Goal: Task Accomplishment & Management: Manage account settings

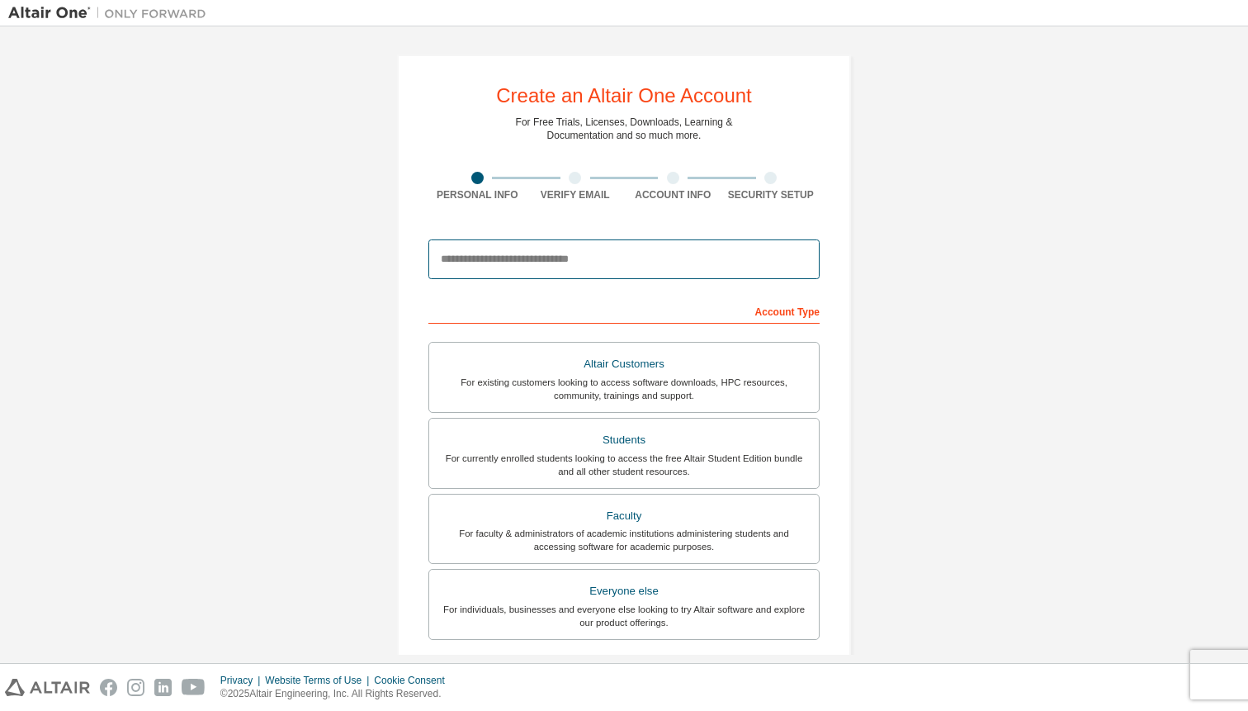
click at [503, 248] on input "email" at bounding box center [624, 259] width 391 height 40
type input "**********"
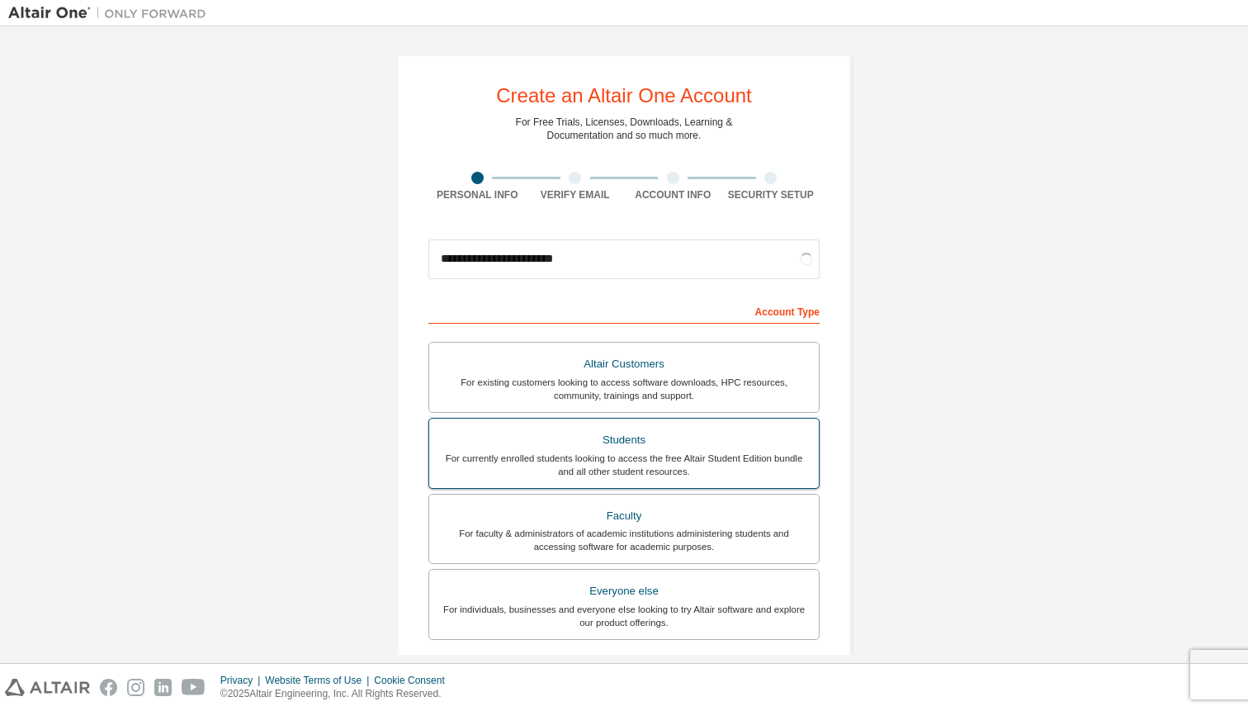
click at [495, 429] on div "Students" at bounding box center [624, 440] width 370 height 23
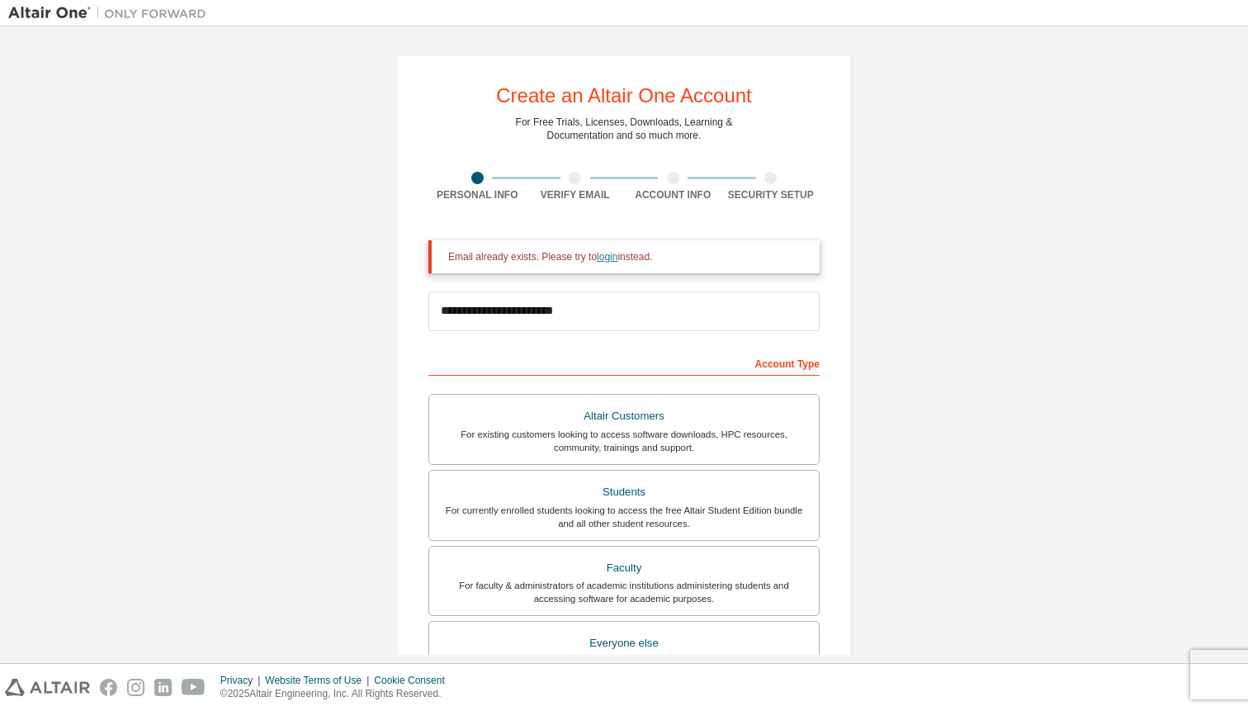
click at [612, 253] on link "login" at bounding box center [607, 257] width 21 height 12
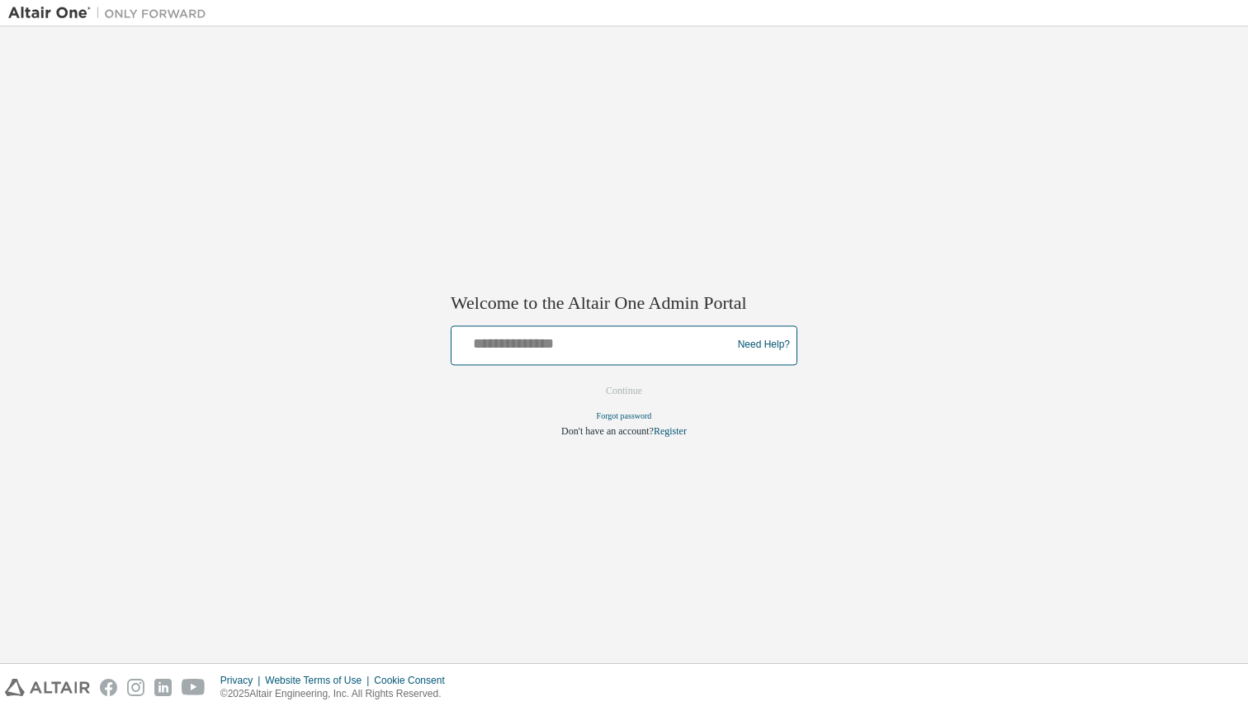
click at [517, 341] on input "text" at bounding box center [594, 341] width 272 height 24
click at [589, 378] on button "Continue" at bounding box center [624, 390] width 71 height 25
click at [637, 340] on input "**********" at bounding box center [594, 341] width 272 height 24
type input "**********"
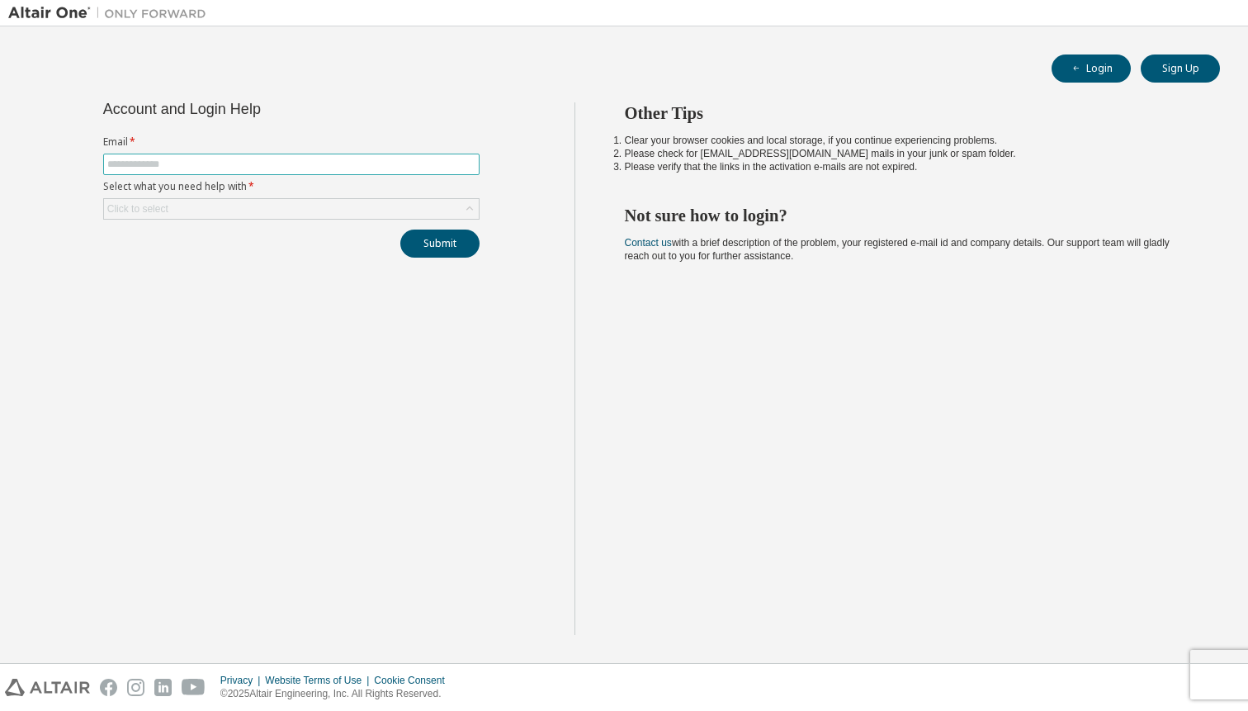
click at [207, 163] on input "text" at bounding box center [291, 164] width 368 height 13
click at [230, 160] on input "**********" at bounding box center [291, 164] width 368 height 13
type input "**********"
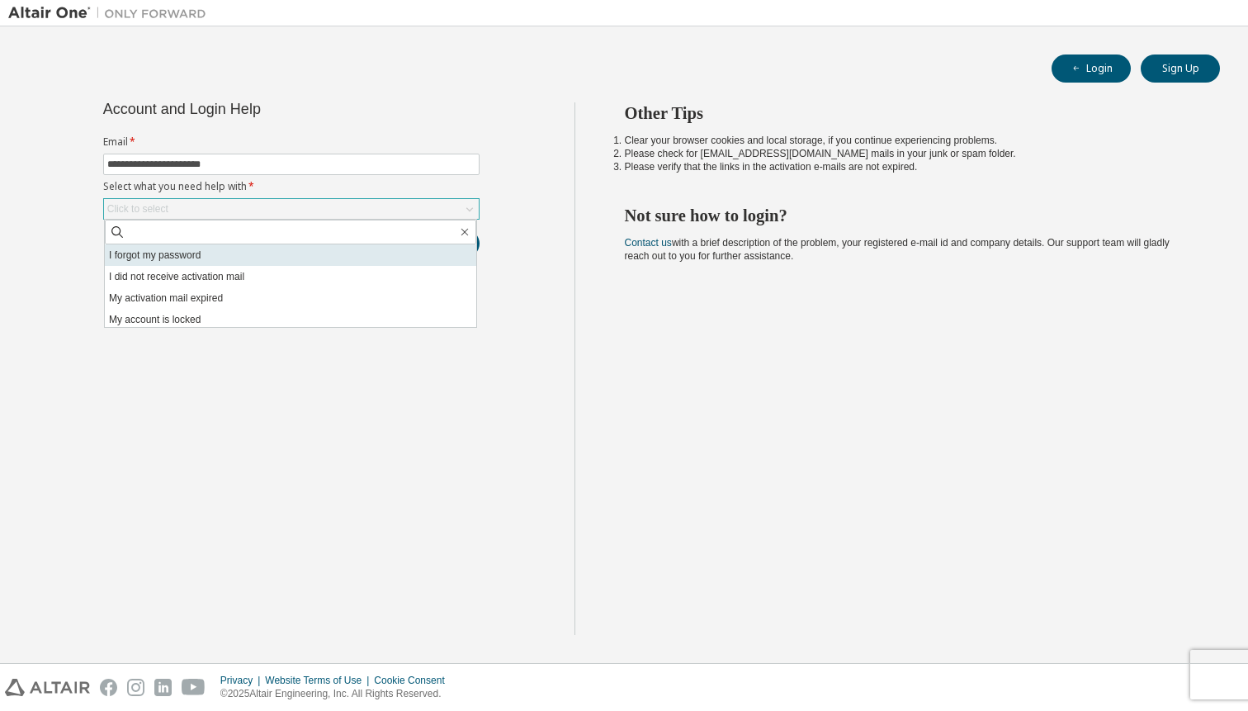
click at [168, 257] on li "I forgot my password" at bounding box center [291, 254] width 372 height 21
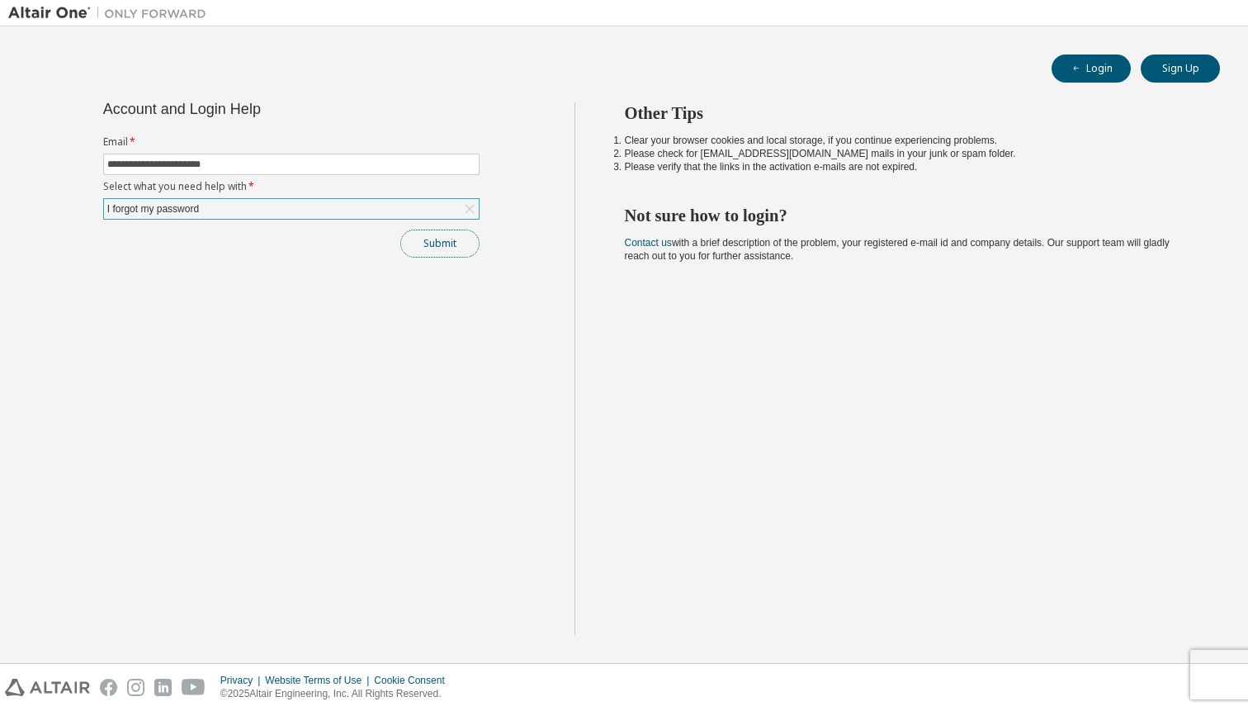
click at [450, 244] on button "Submit" at bounding box center [439, 244] width 79 height 28
click at [1088, 78] on button "Login" at bounding box center [1091, 68] width 79 height 28
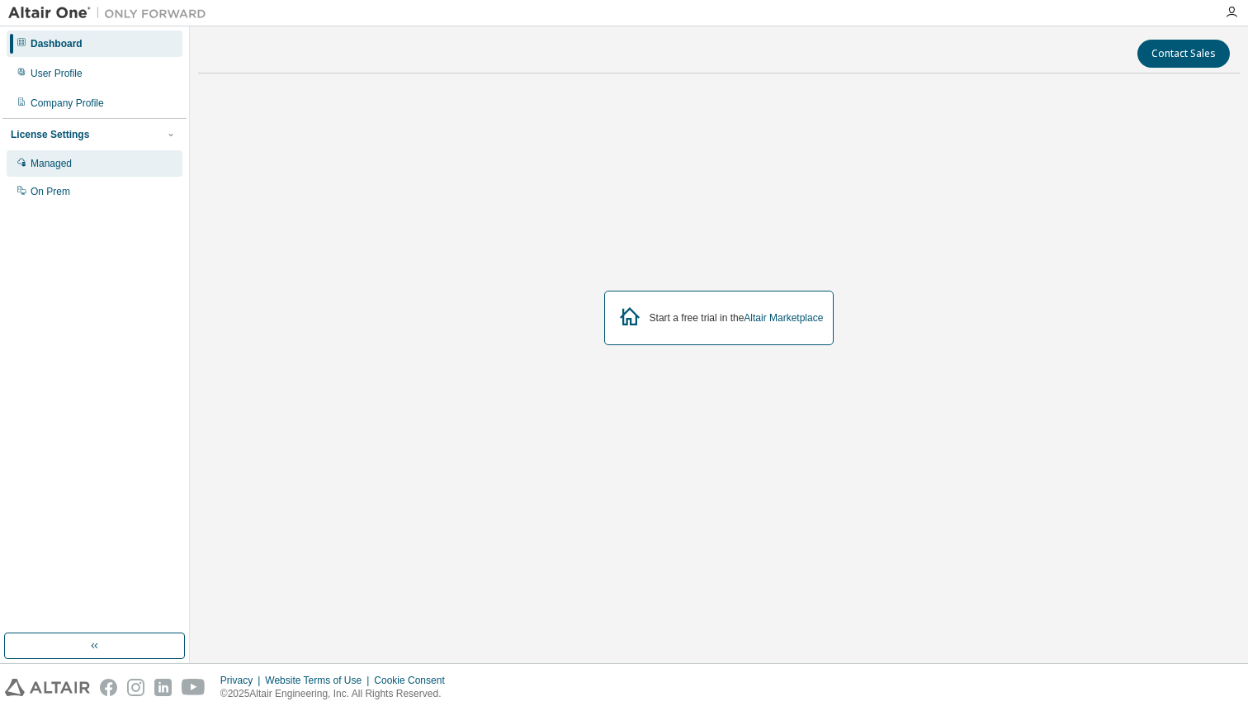
click at [108, 167] on div "Managed" at bounding box center [95, 163] width 176 height 26
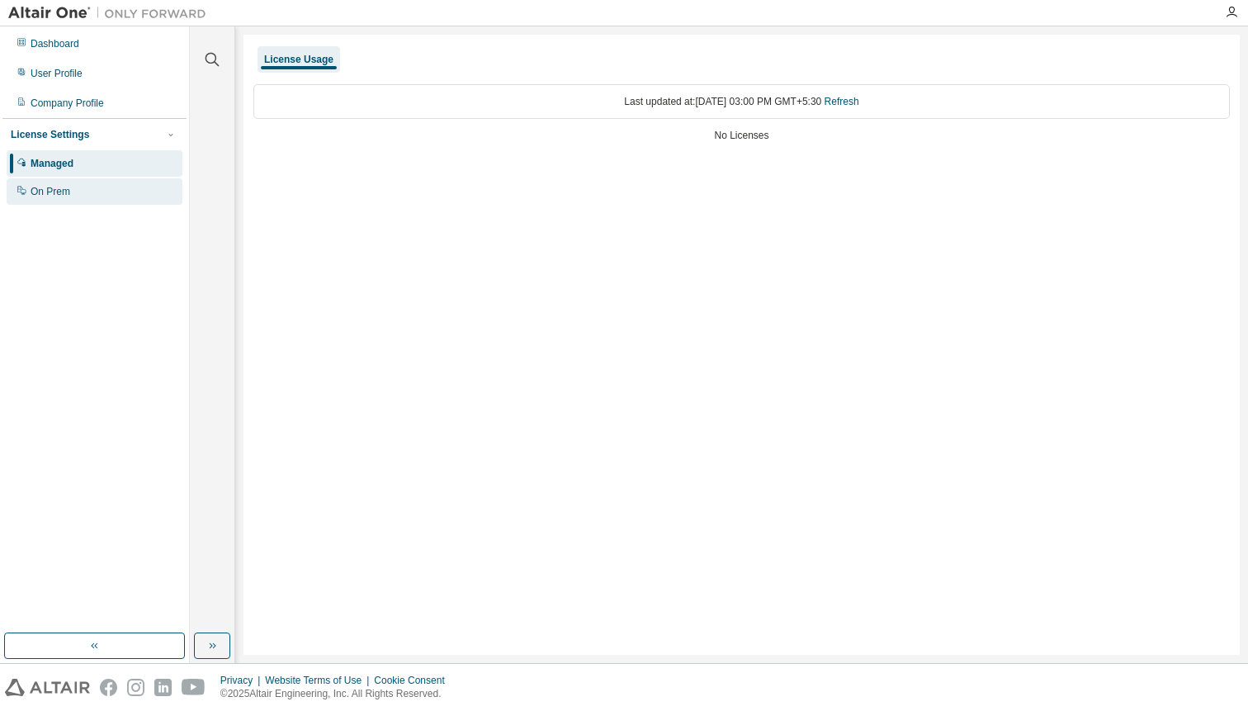
click at [87, 199] on div "On Prem" at bounding box center [95, 191] width 176 height 26
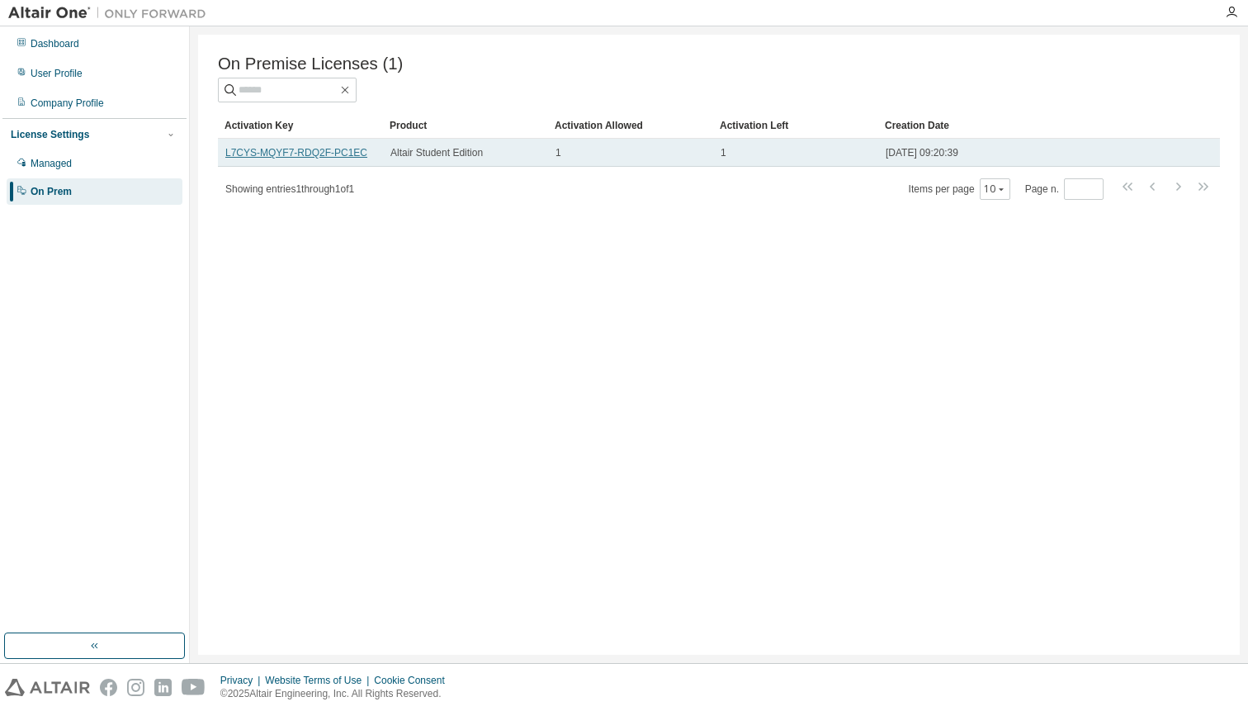
click at [304, 154] on link "L7CYS-MQYF7-RDQ2F-PC1EC" at bounding box center [296, 153] width 142 height 12
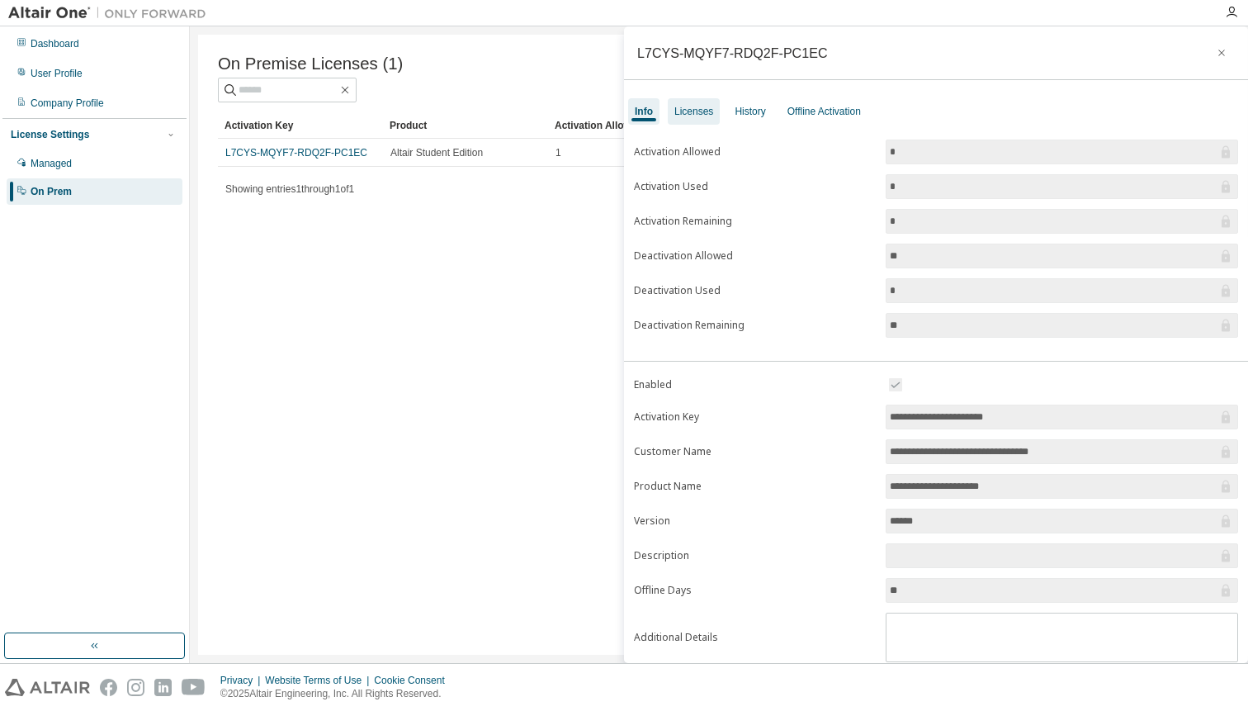
click at [708, 112] on div "Licenses" at bounding box center [694, 111] width 39 height 13
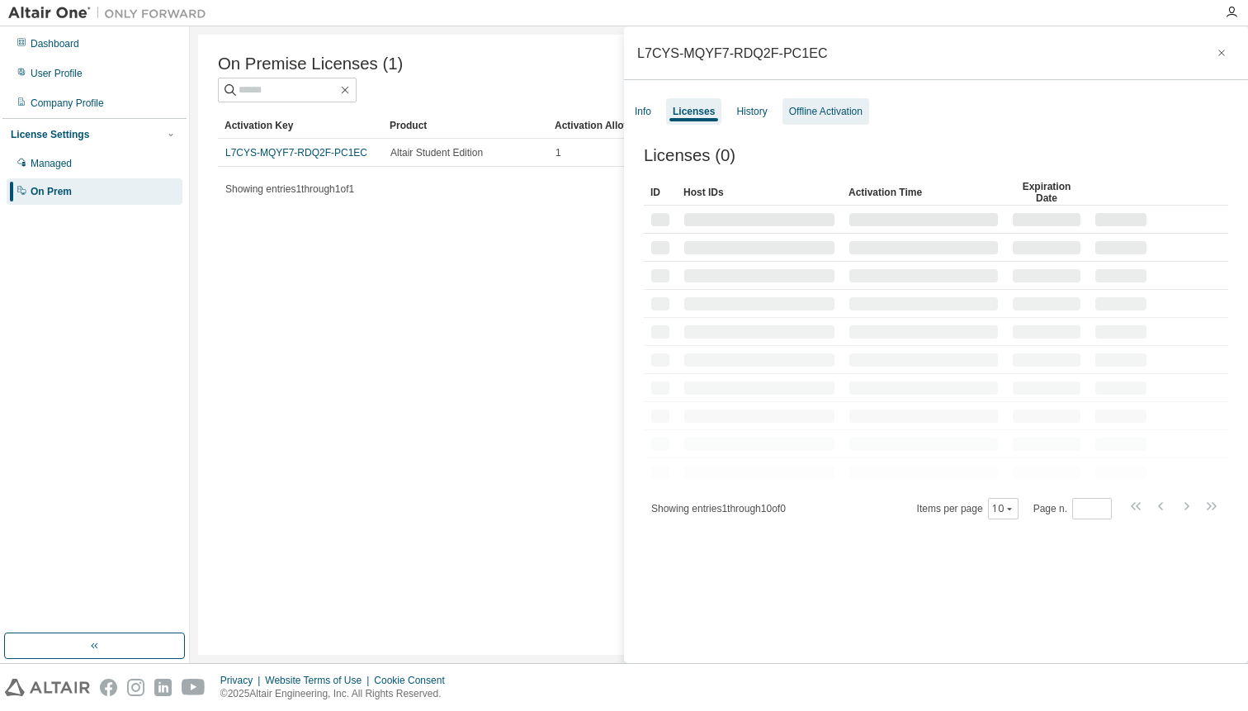
click at [832, 120] on div "Offline Activation" at bounding box center [826, 111] width 87 height 26
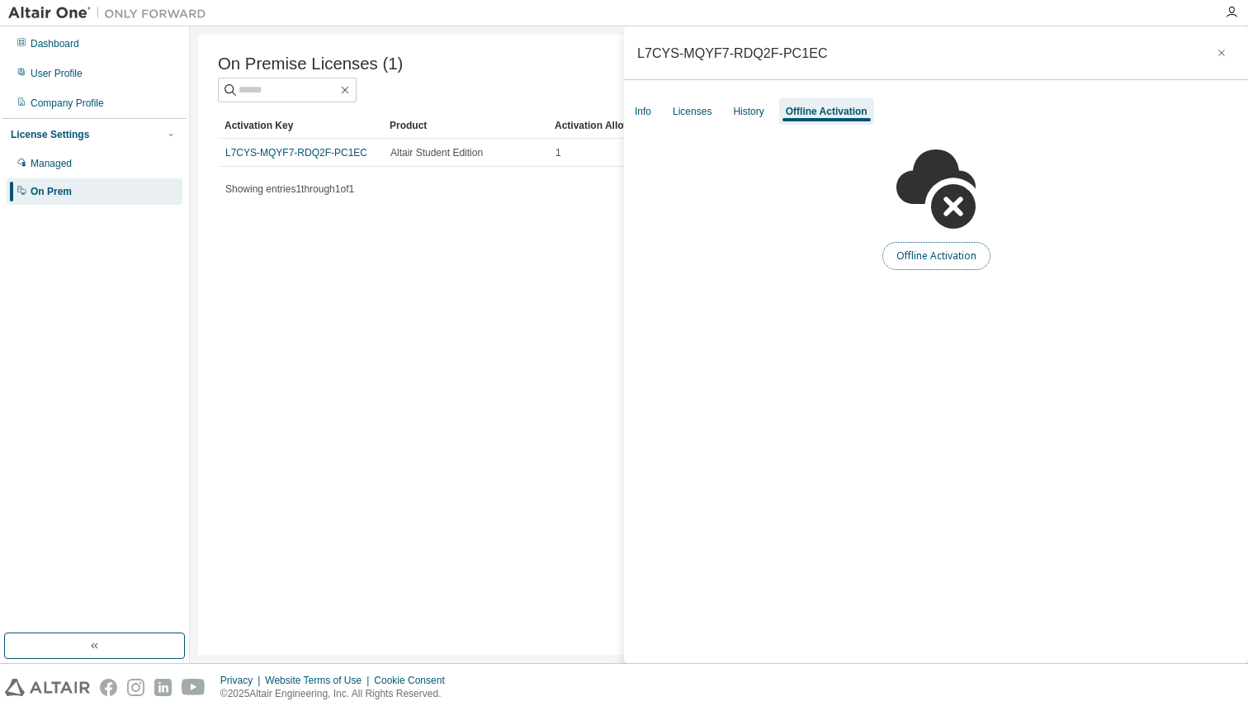
click at [928, 250] on button "Offline Activation" at bounding box center [937, 256] width 108 height 28
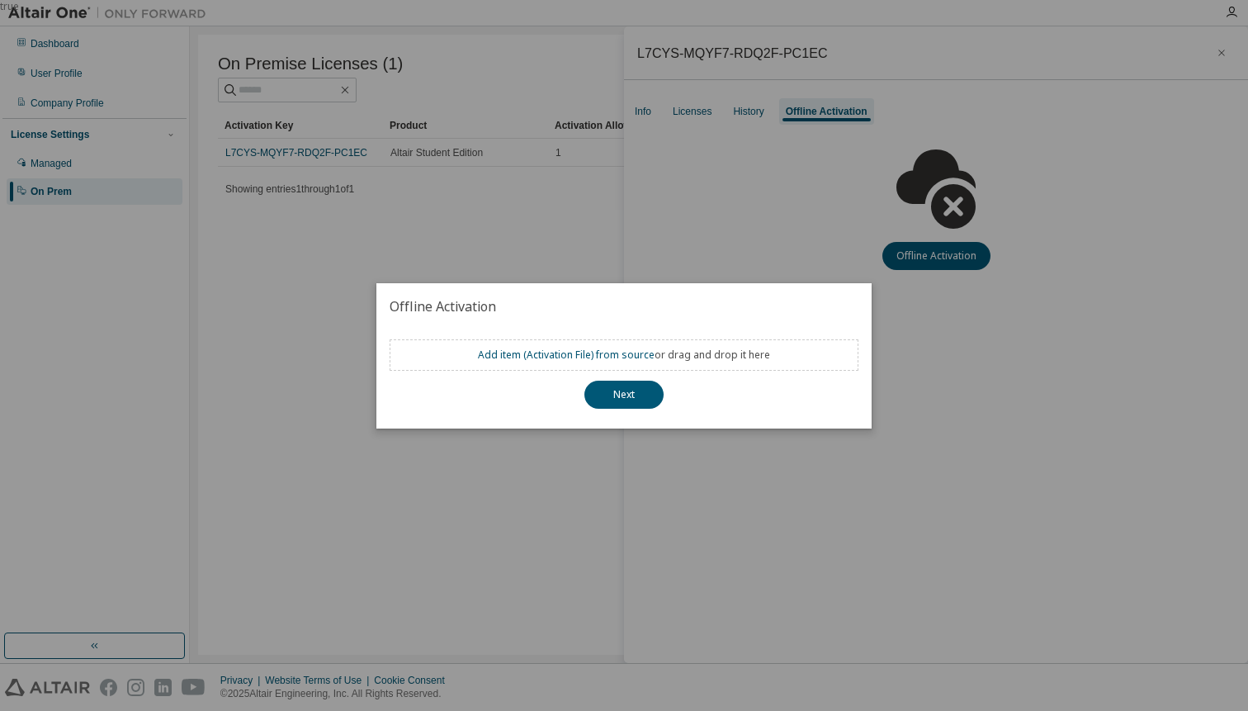
click at [524, 459] on div "true" at bounding box center [624, 355] width 1248 height 711
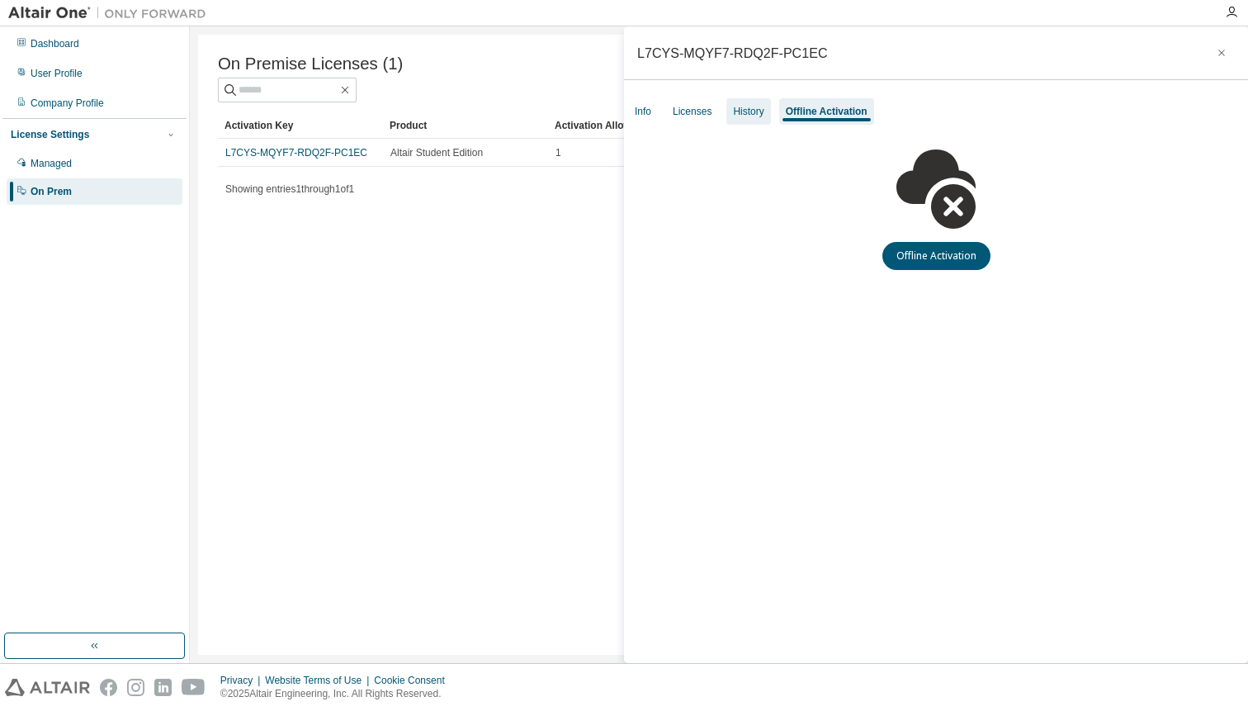
click at [755, 112] on div "History" at bounding box center [748, 111] width 31 height 13
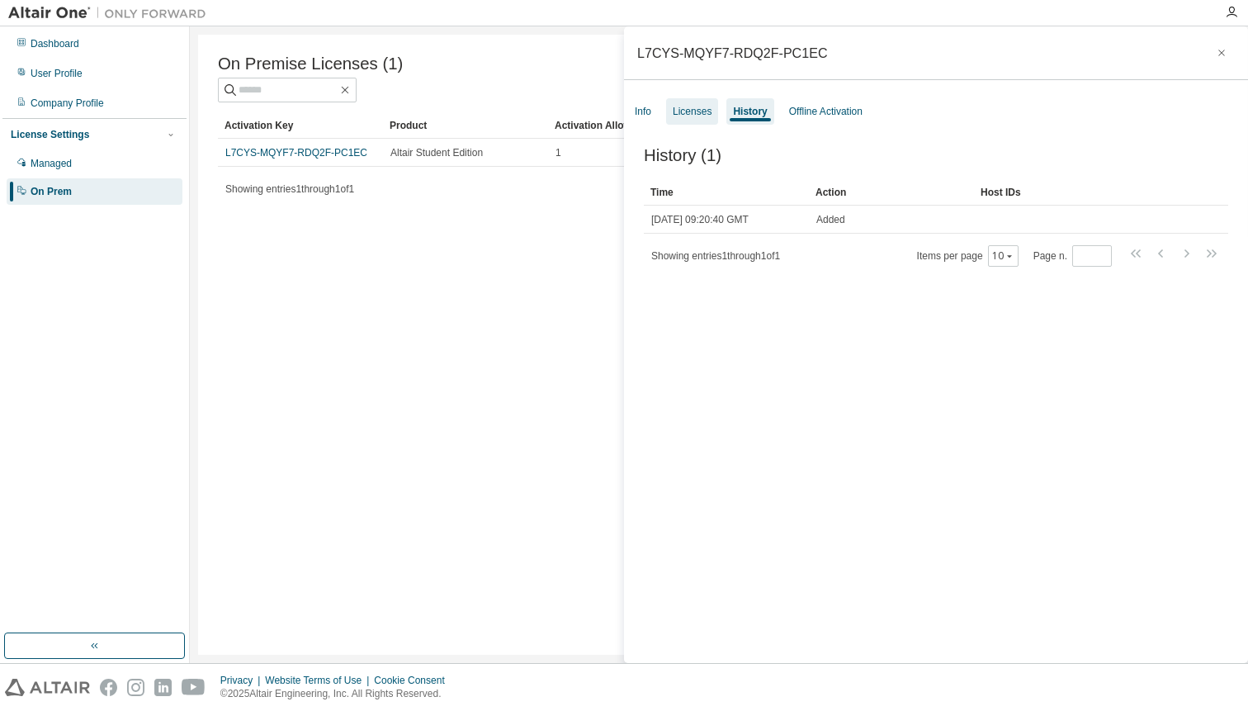
click at [704, 115] on div "Licenses" at bounding box center [692, 111] width 39 height 13
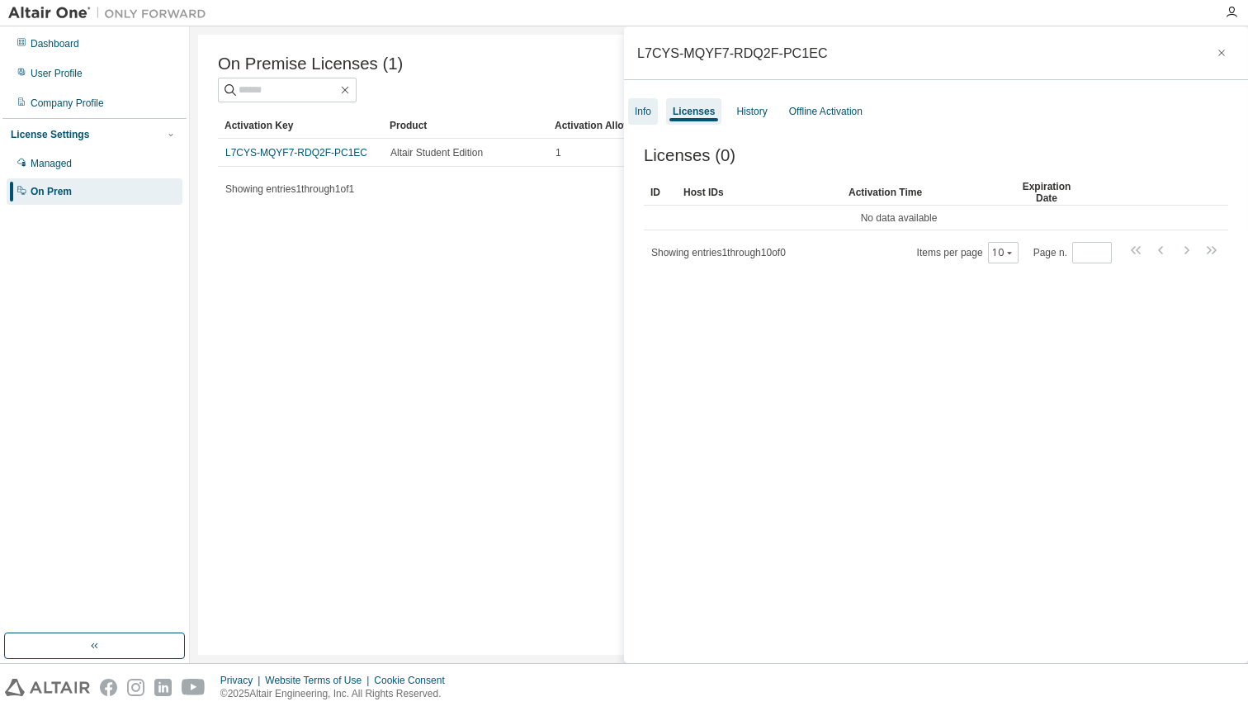
click at [652, 107] on div "Info" at bounding box center [643, 111] width 30 height 26
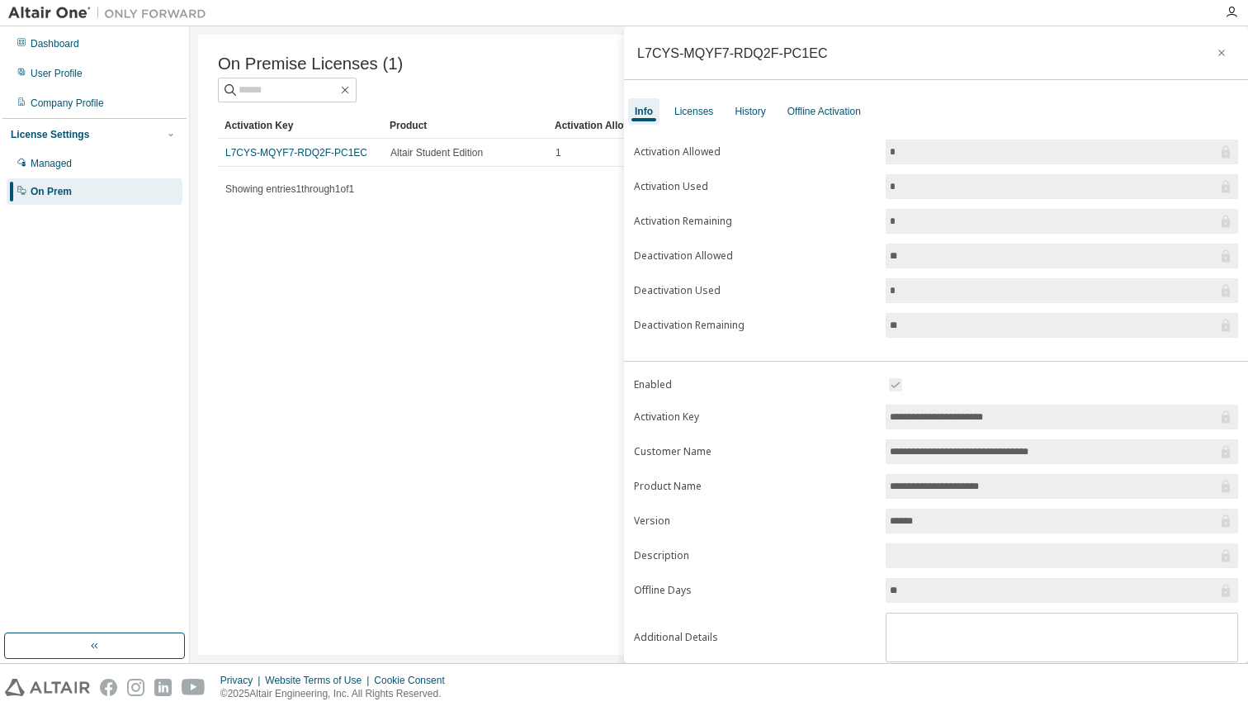
click at [439, 411] on div "On Premise Licenses (1) Clear Load Save Save As Field Operator Value Select fil…" at bounding box center [719, 345] width 1042 height 620
click at [538, 233] on div "On Premise Licenses (1) Clear Load Save Save As Field Operator Value Select fil…" at bounding box center [719, 345] width 1042 height 620
click at [698, 109] on div "Licenses" at bounding box center [694, 111] width 39 height 13
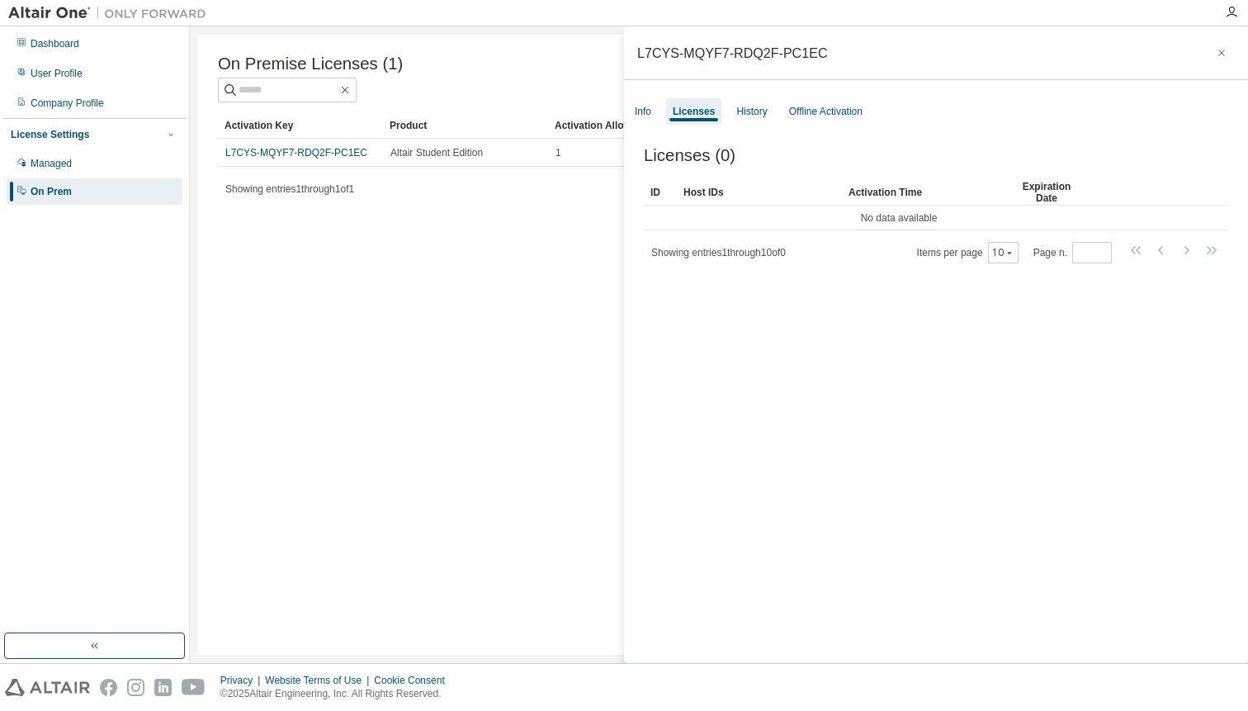
click at [801, 126] on div "Licenses (0) Clear Load Save Save As Field Operator Value Select filter Select …" at bounding box center [936, 407] width 624 height 562
click at [816, 107] on div "Offline Activation" at bounding box center [825, 111] width 73 height 13
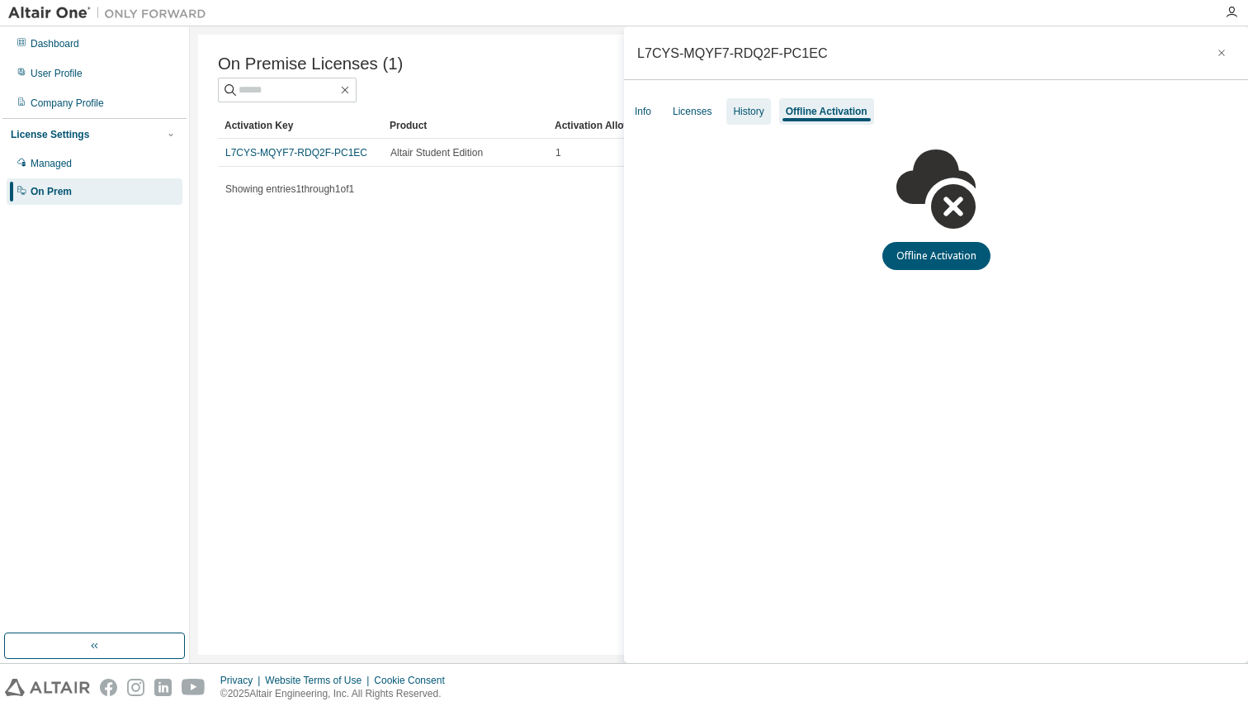
click at [735, 110] on div "History" at bounding box center [749, 111] width 44 height 26
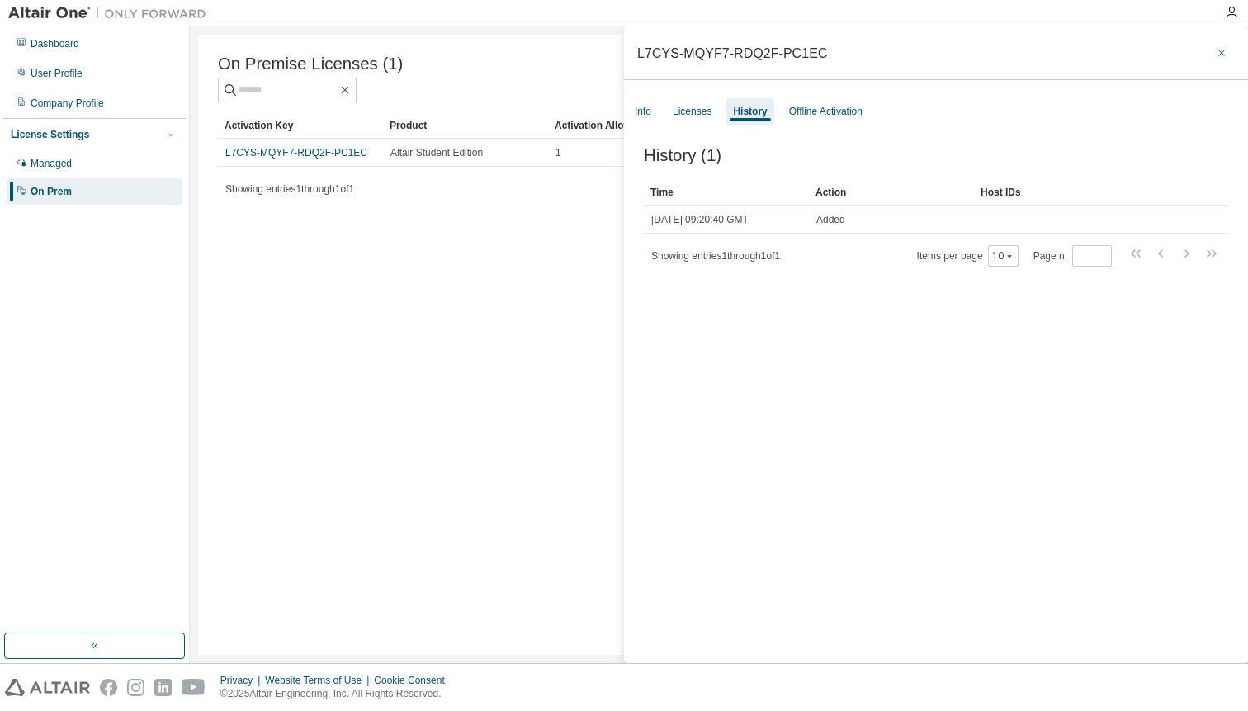
click at [1216, 49] on icon "button" at bounding box center [1222, 52] width 12 height 13
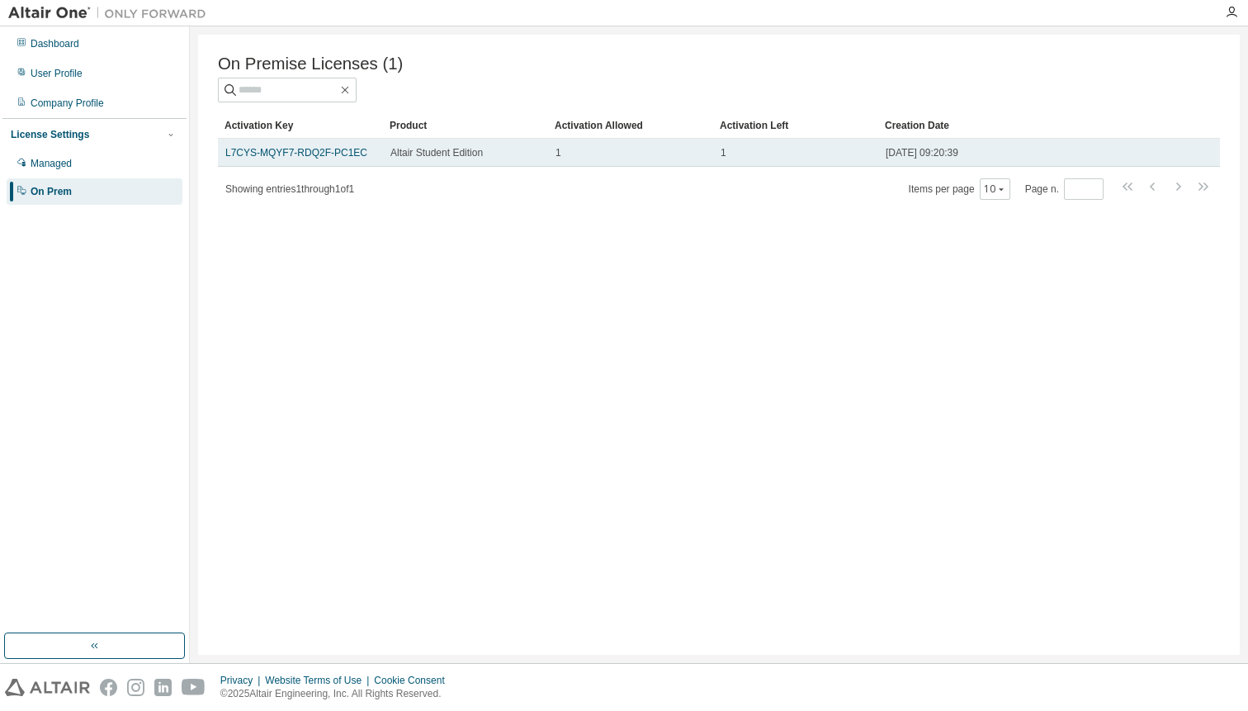
click at [330, 160] on td "L7CYS-MQYF7-RDQ2F-PC1EC" at bounding box center [300, 153] width 165 height 28
click at [318, 152] on link "L7CYS-MQYF7-RDQ2F-PC1EC" at bounding box center [296, 153] width 142 height 12
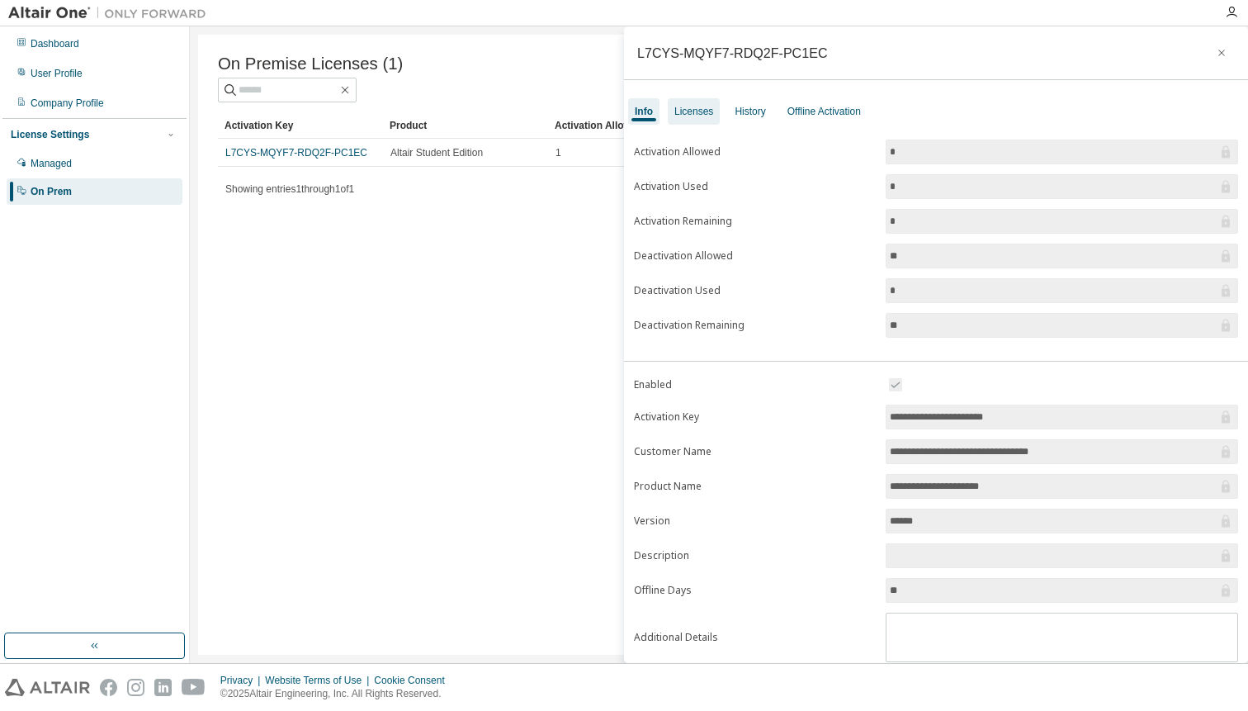
click at [703, 106] on div "Licenses" at bounding box center [694, 111] width 39 height 13
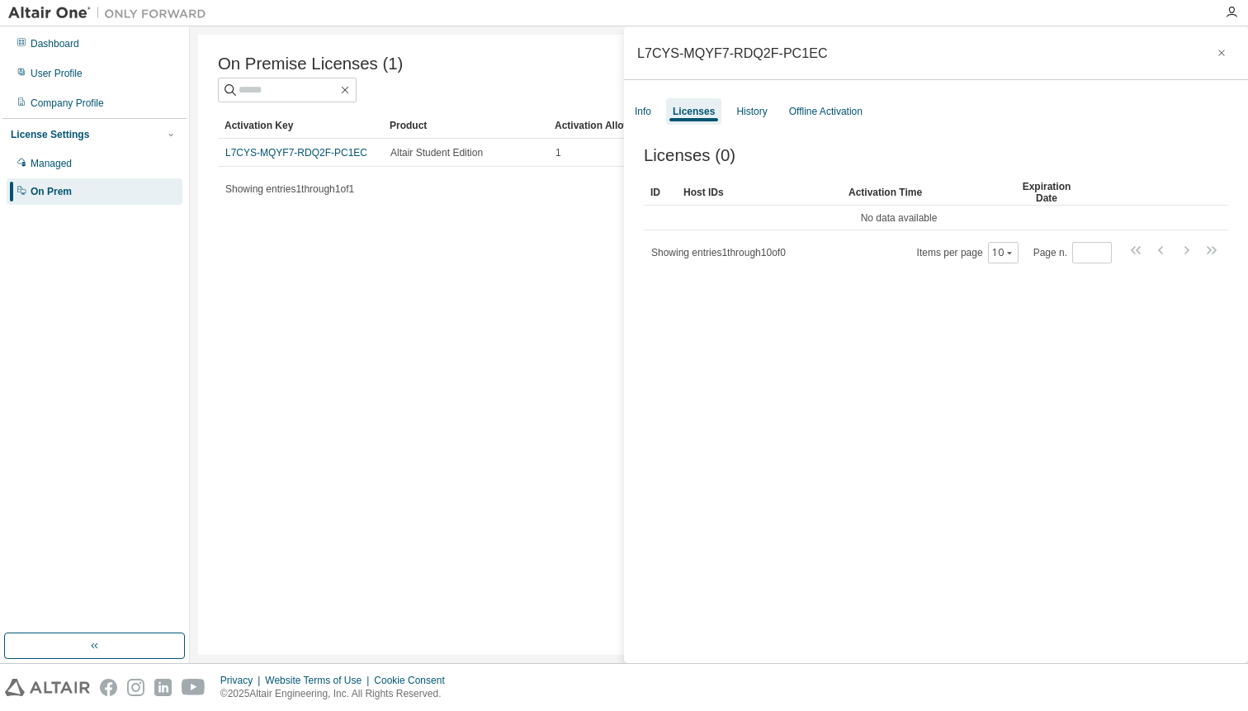
click at [766, 199] on div "Host IDs" at bounding box center [760, 192] width 152 height 26
click at [662, 107] on div "Info Licenses History Offline Activation" at bounding box center [936, 112] width 624 height 30
click at [762, 107] on div "History" at bounding box center [752, 111] width 31 height 13
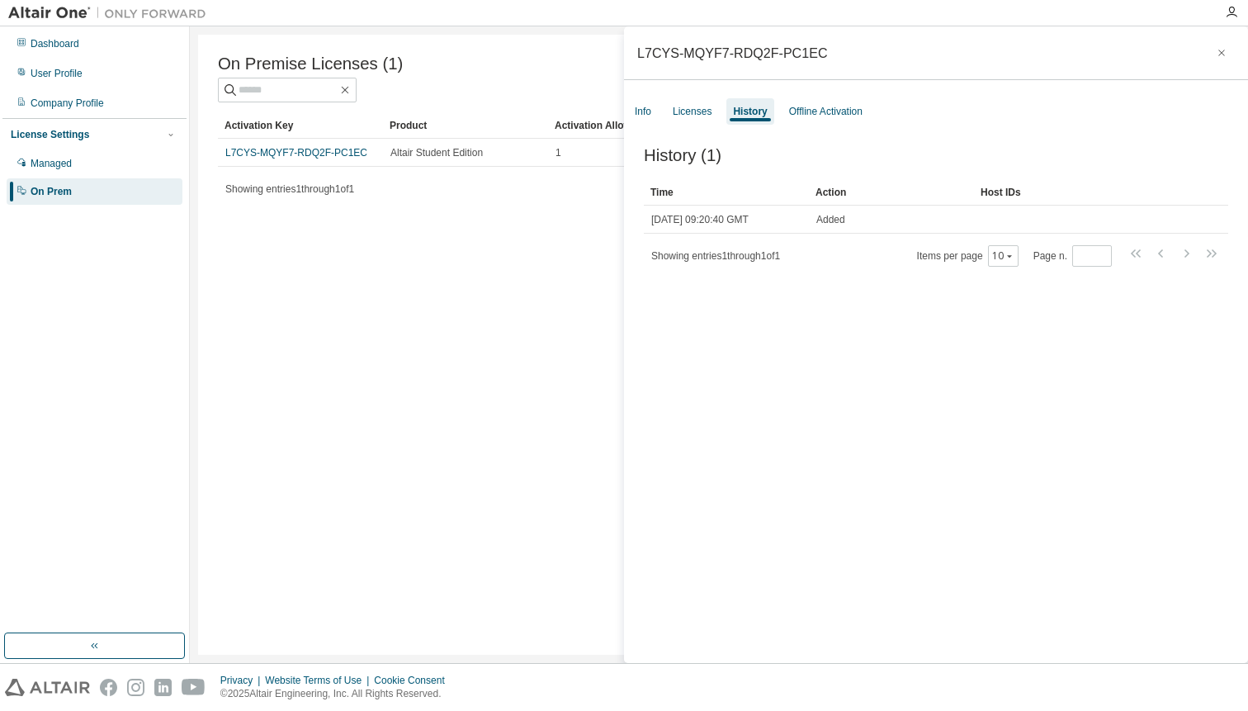
click at [853, 130] on div "History (1) Clear Load Save Save As Field Operator Value Select filter Select o…" at bounding box center [936, 407] width 624 height 562
click at [831, 101] on div "Offline Activation" at bounding box center [826, 111] width 87 height 26
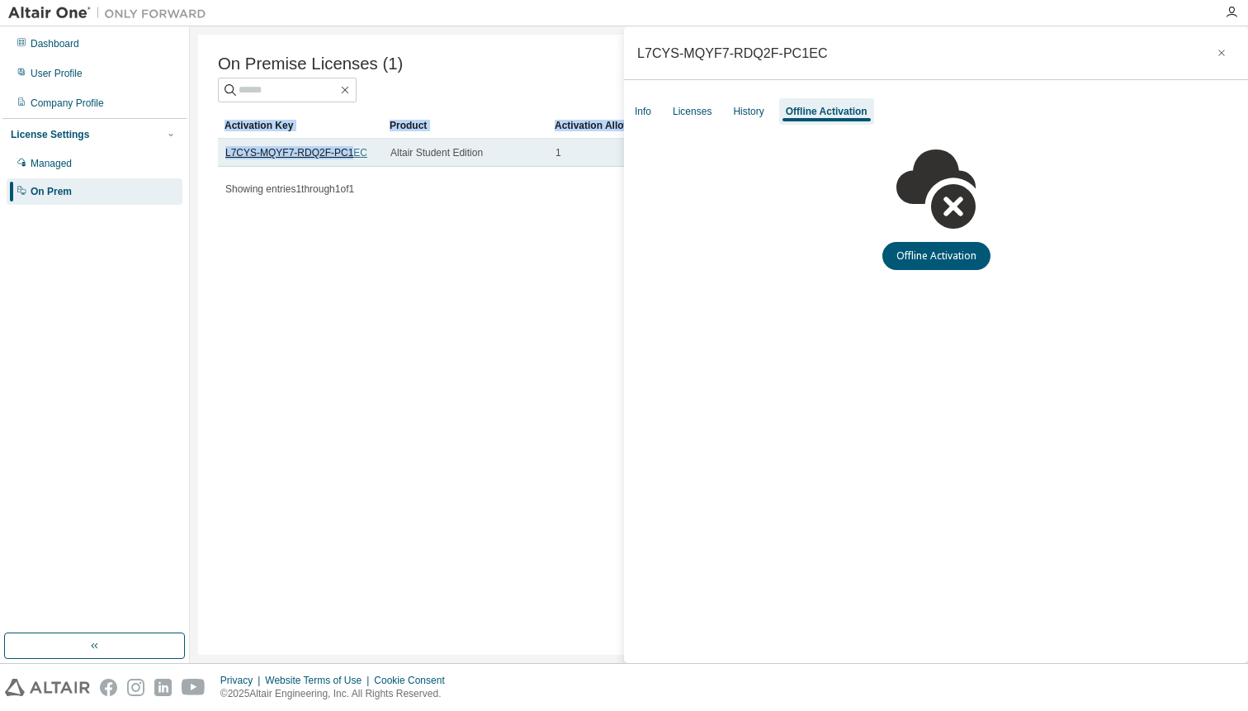
drag, startPoint x: 214, startPoint y: 144, endPoint x: 353, endPoint y: 151, distance: 139.7
click at [354, 151] on div "On Premise Licenses (1) Clear Load Save Save As Field Operator Value Select fil…" at bounding box center [719, 345] width 1042 height 620
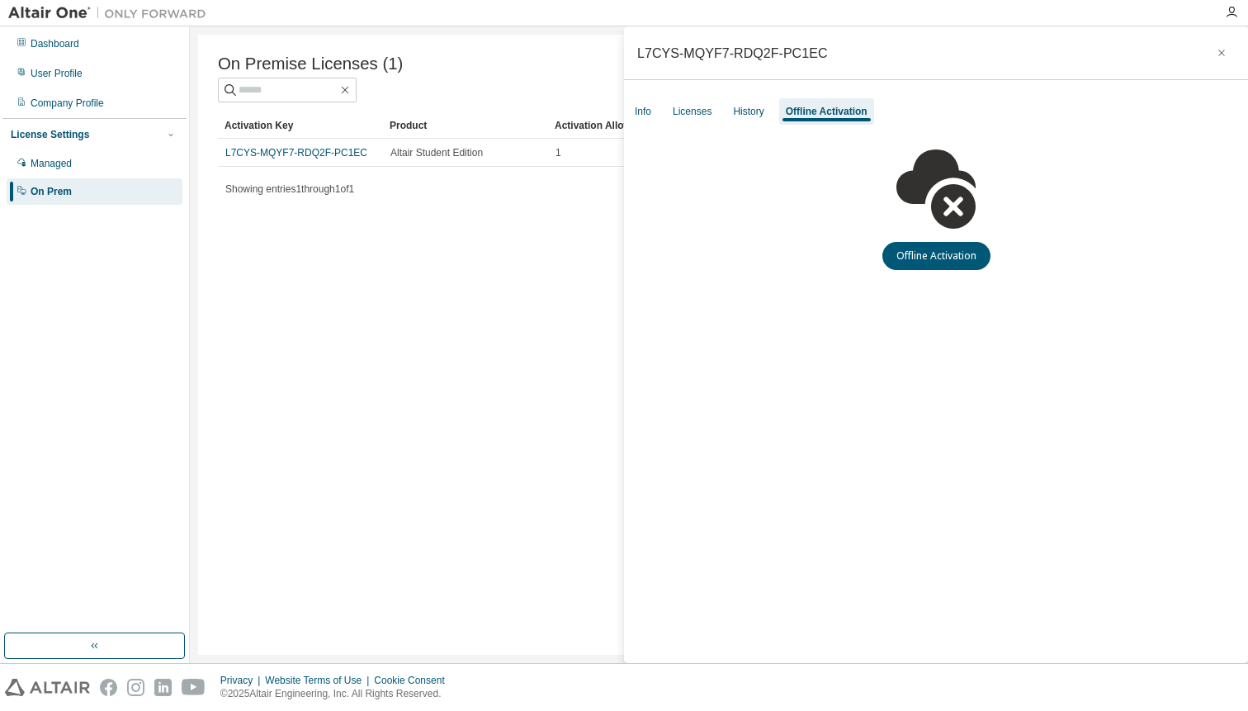
drag, startPoint x: 262, startPoint y: 268, endPoint x: 301, endPoint y: 211, distance: 69.6
click at [262, 268] on div "On Premise Licenses (1) Clear Load Save Save As Field Operator Value Select fil…" at bounding box center [719, 345] width 1042 height 620
drag, startPoint x: 368, startPoint y: 157, endPoint x: 229, endPoint y: 151, distance: 139.7
click at [229, 151] on div "L7CYS-MQYF7-RDQ2F-PC1EC" at bounding box center [300, 152] width 150 height 13
copy link "L7CYS-MQYF7-RDQ2F-PC1EC"
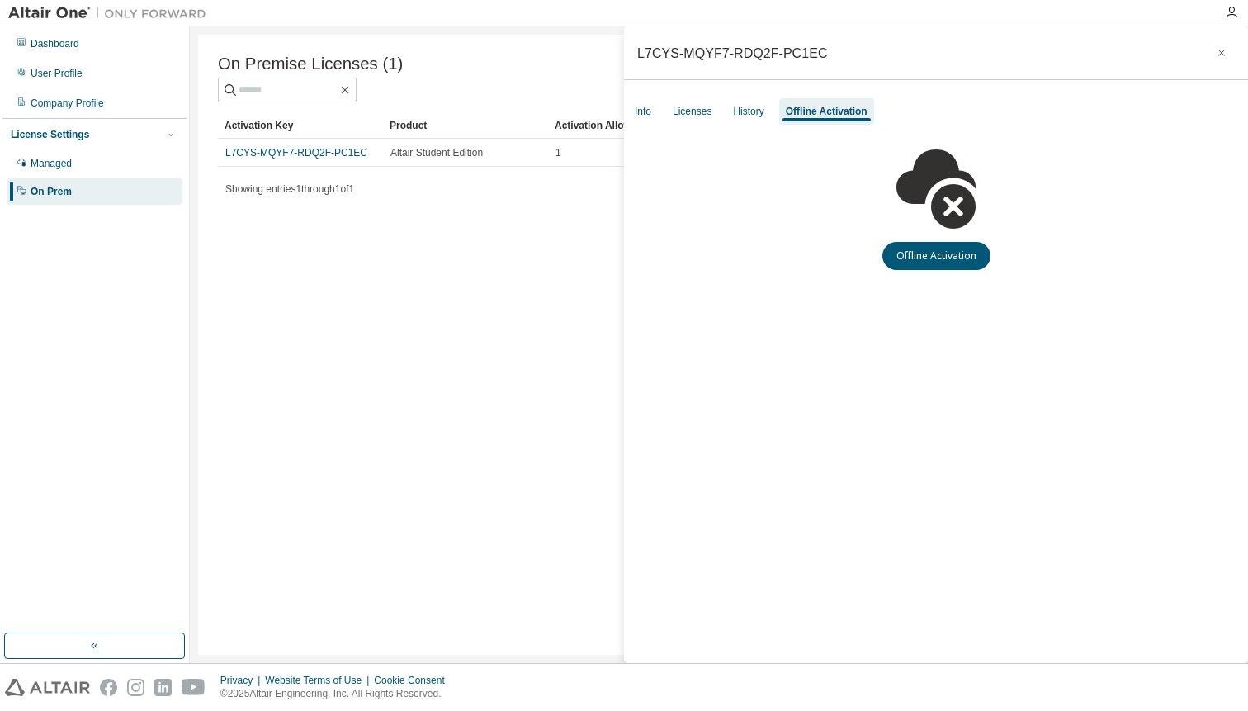
click at [407, 300] on div "On Premise Licenses (1) Clear Load Save Save As Field Operator Value Select fil…" at bounding box center [719, 345] width 1042 height 620
click at [78, 56] on div "Dashboard" at bounding box center [95, 44] width 176 height 26
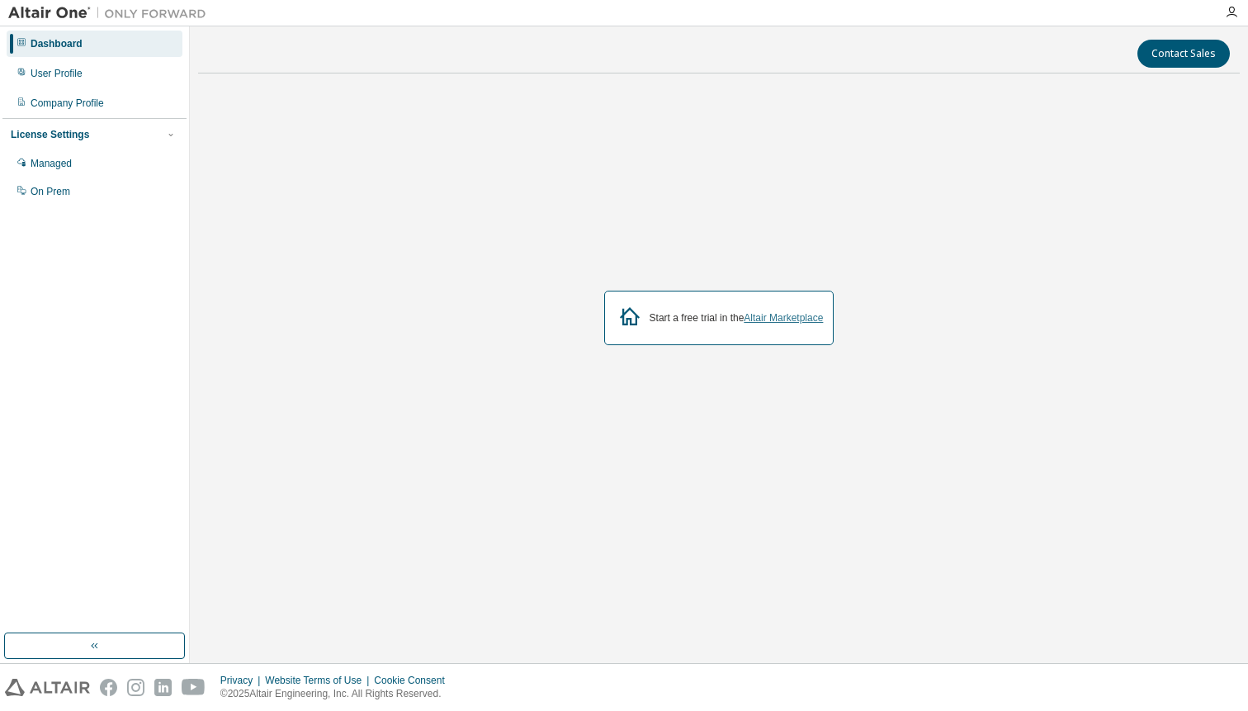
click at [764, 313] on link "Altair Marketplace" at bounding box center [783, 318] width 79 height 12
